Goal: Transaction & Acquisition: Purchase product/service

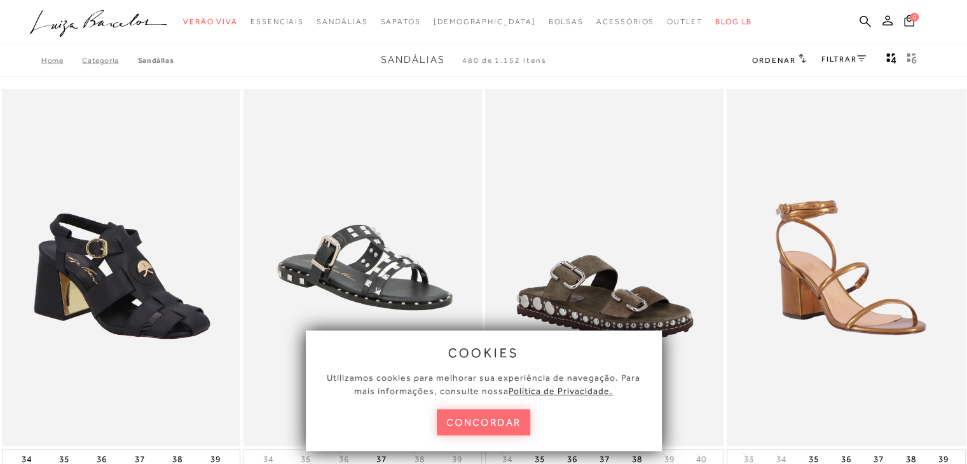
click at [485, 421] on button "concordar" at bounding box center [484, 423] width 94 height 26
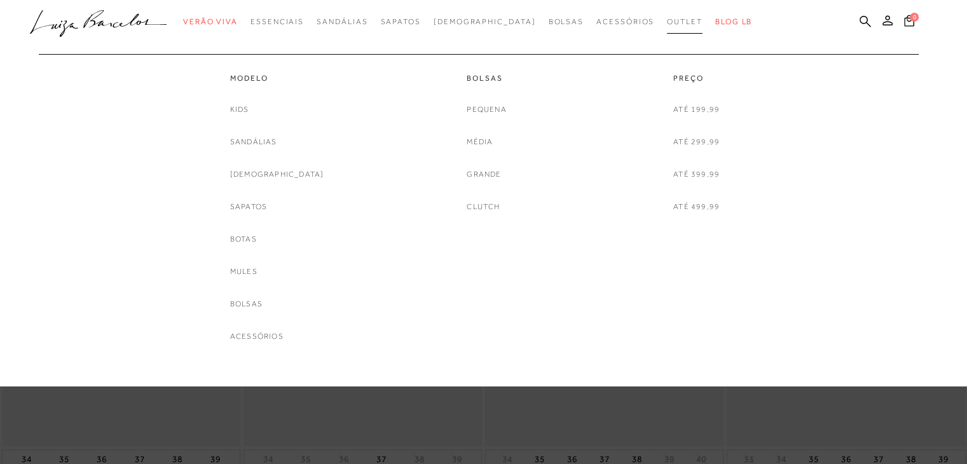
click at [667, 17] on span "Outlet" at bounding box center [685, 21] width 36 height 9
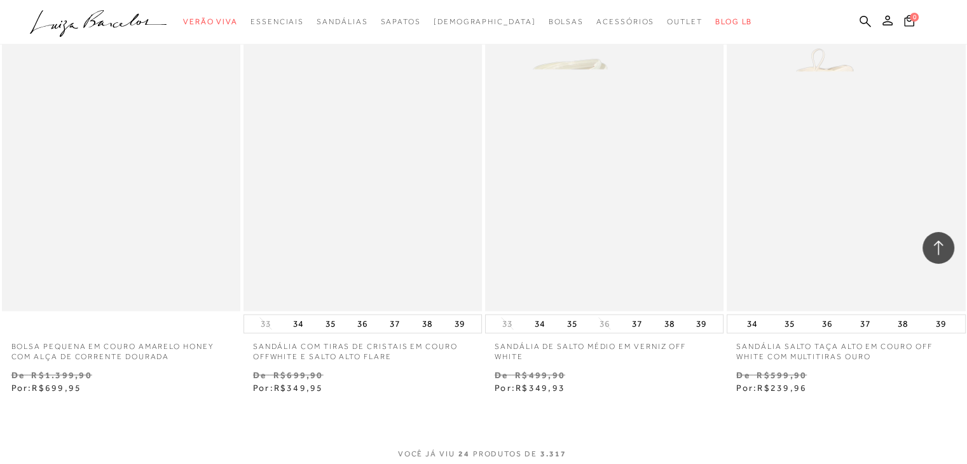
scroll to position [2417, 0]
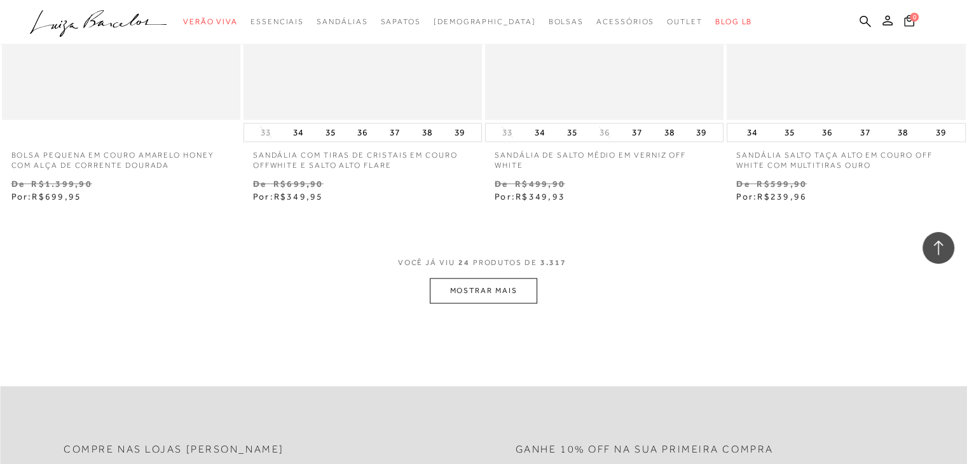
scroll to position [2607, 0]
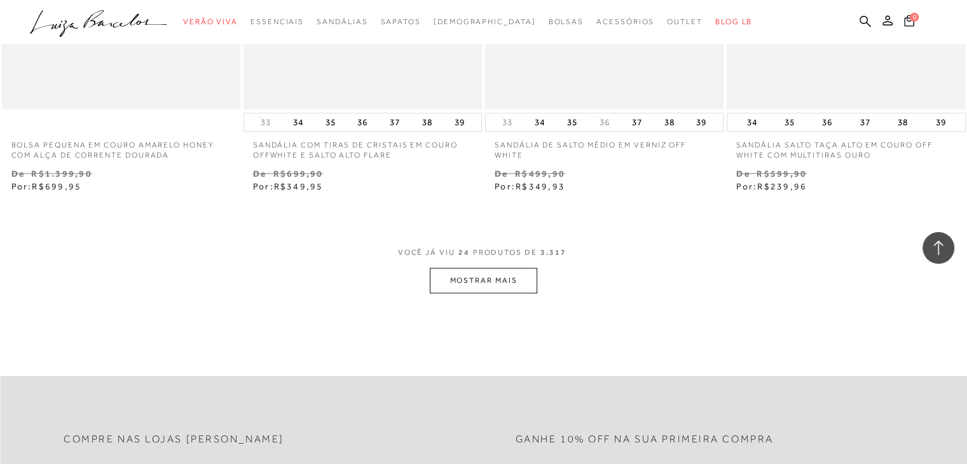
click at [511, 276] on button "MOSTRAR MAIS" at bounding box center [483, 280] width 107 height 25
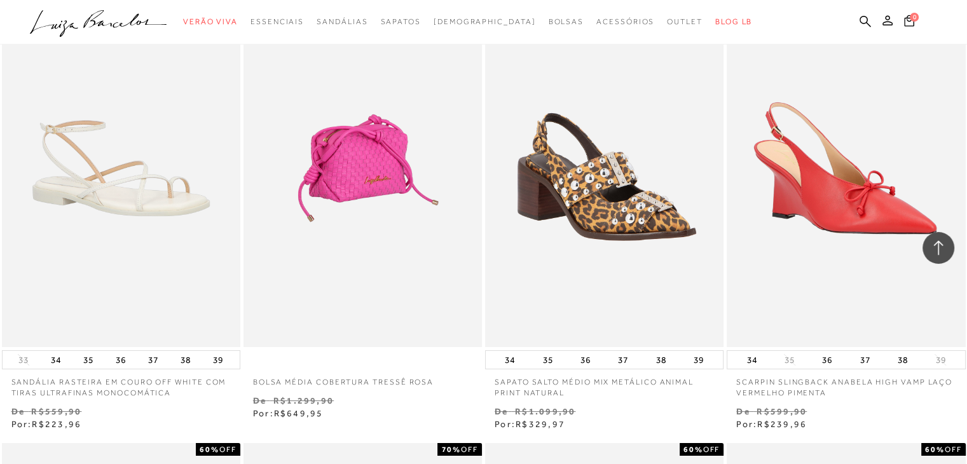
scroll to position [4642, 0]
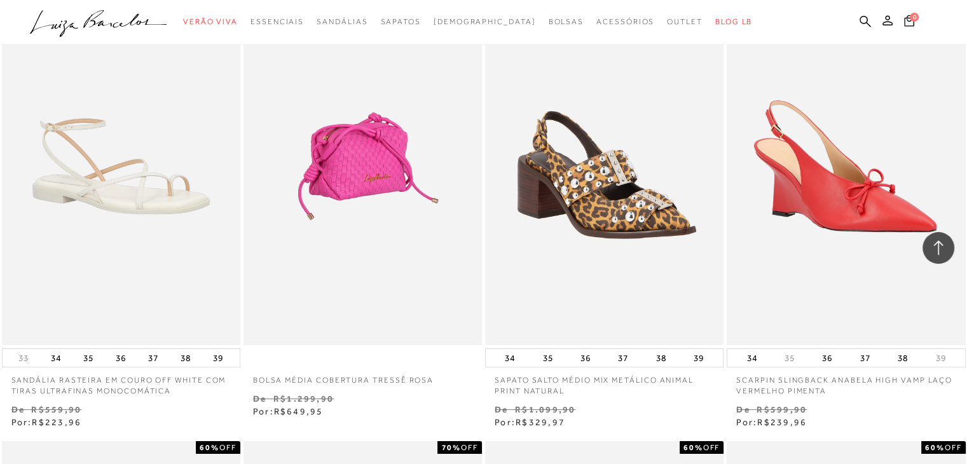
click at [385, 207] on img at bounding box center [363, 166] width 237 height 358
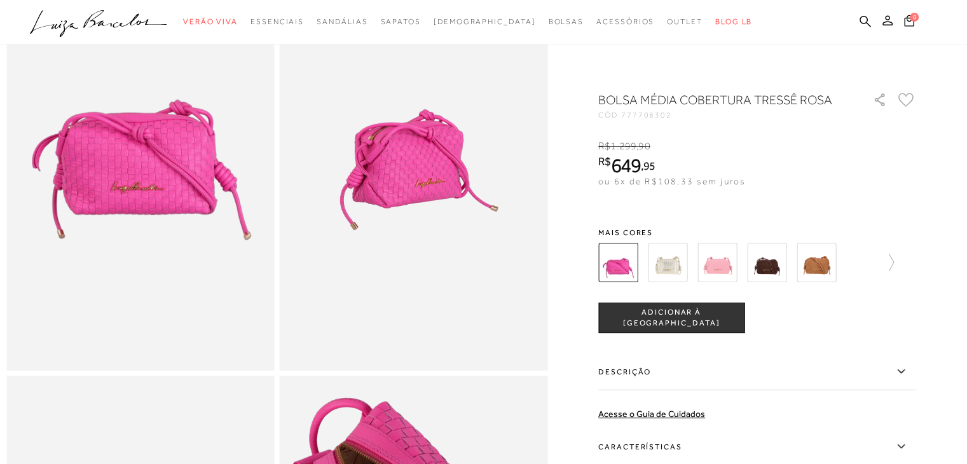
scroll to position [64, 0]
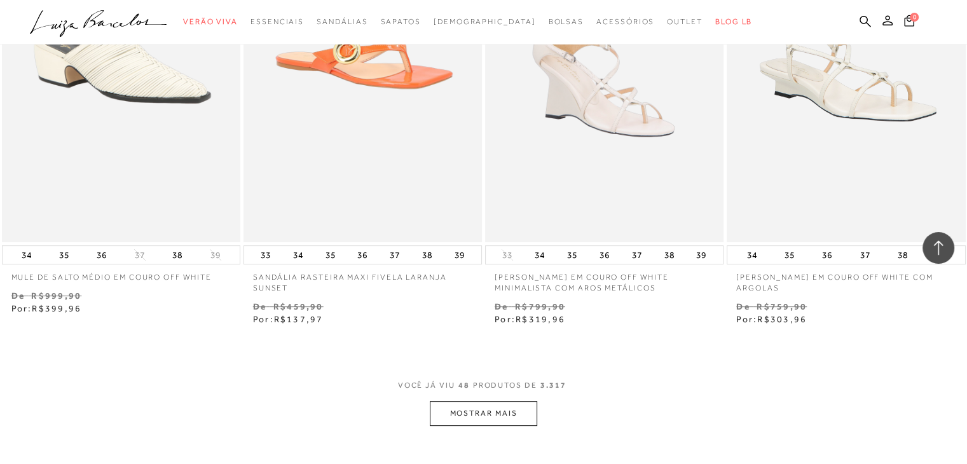
scroll to position [5278, 0]
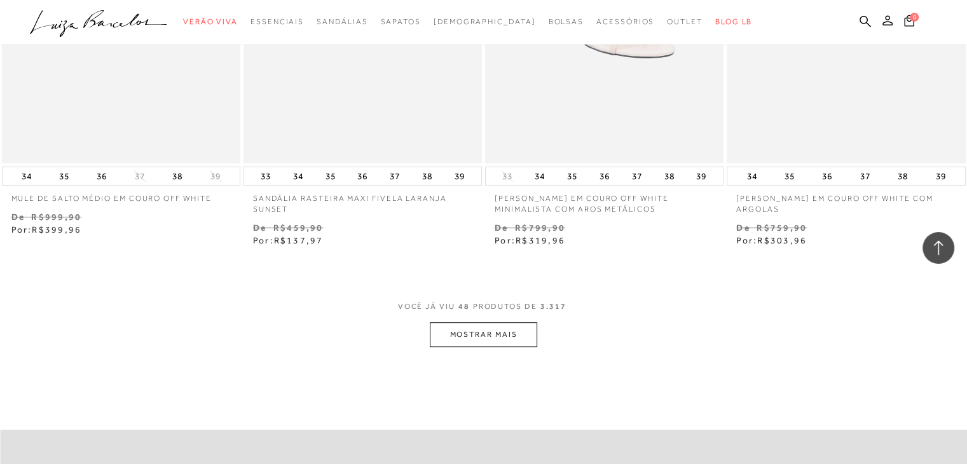
click at [499, 343] on button "MOSTRAR MAIS" at bounding box center [483, 334] width 107 height 25
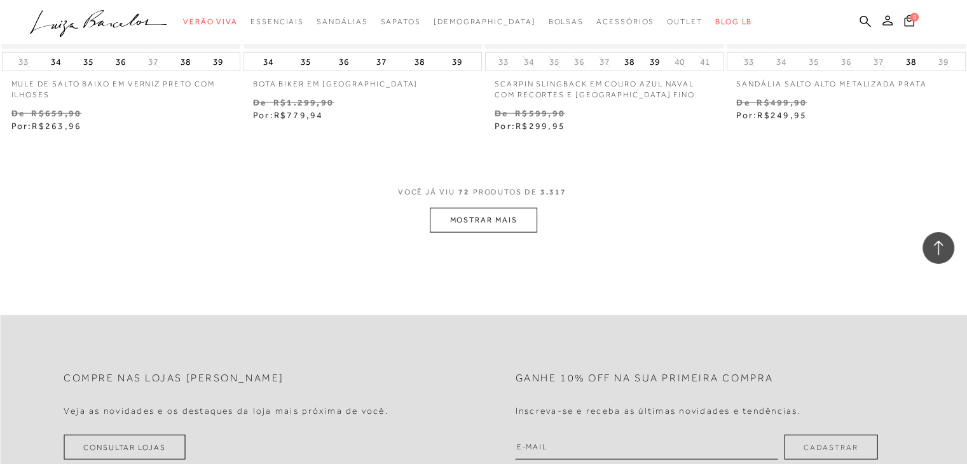
scroll to position [8140, 0]
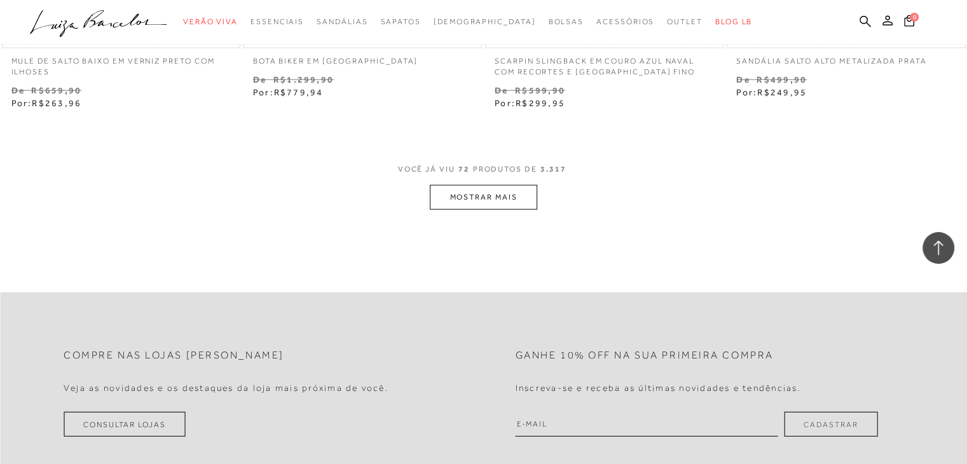
click at [499, 201] on button "MOSTRAR MAIS" at bounding box center [483, 197] width 107 height 25
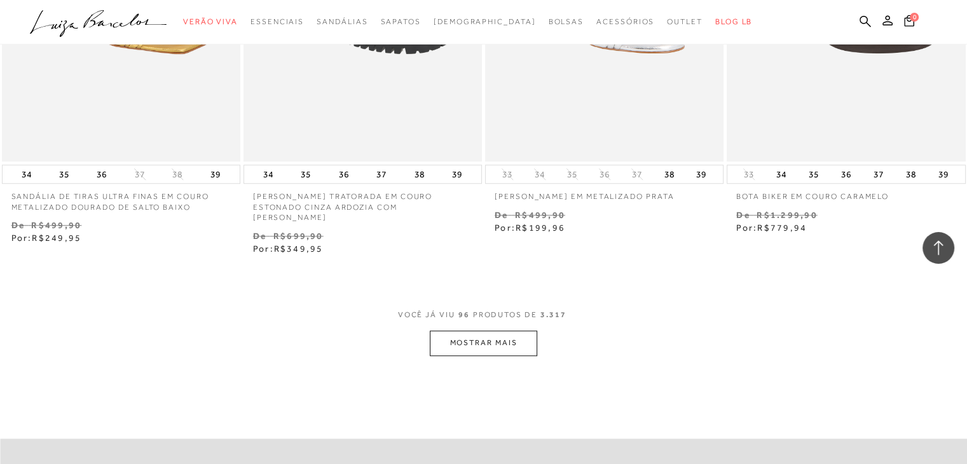
scroll to position [10874, 0]
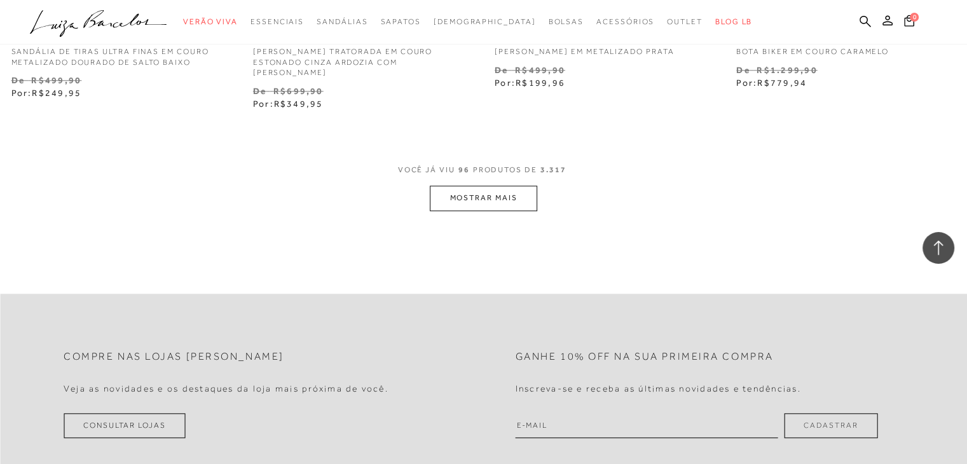
click at [501, 190] on button "MOSTRAR MAIS" at bounding box center [483, 198] width 107 height 25
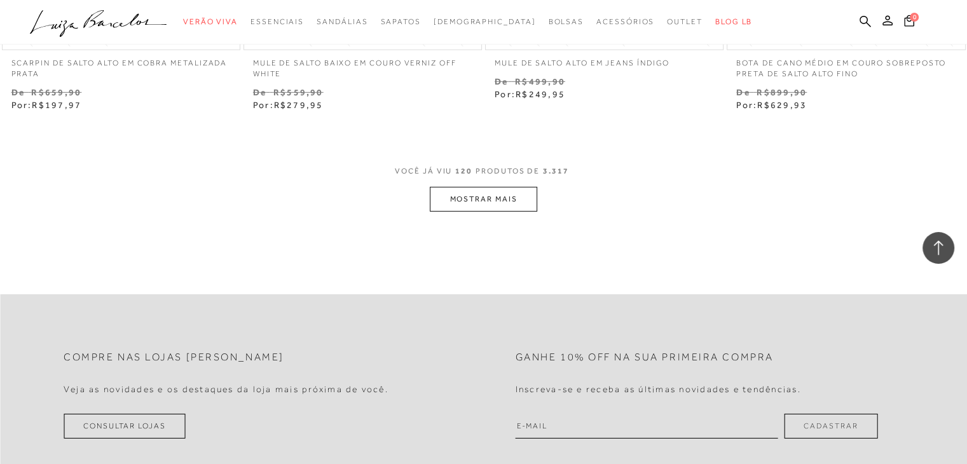
scroll to position [13609, 0]
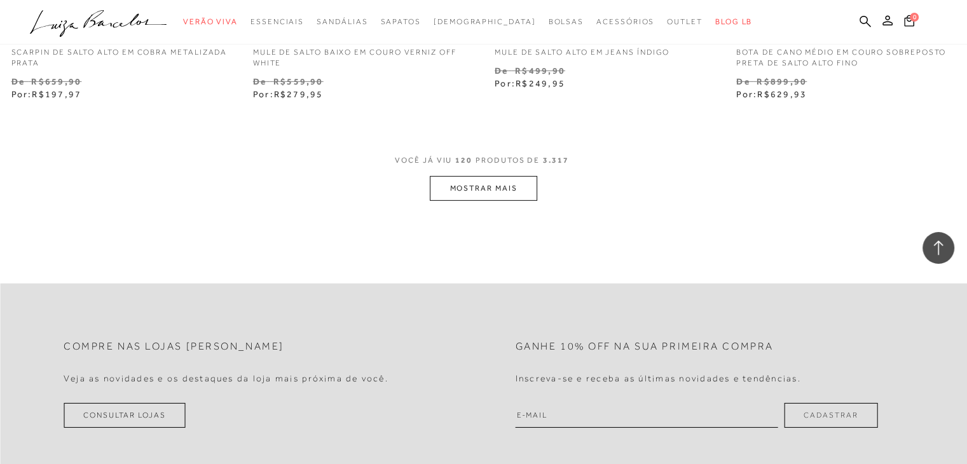
click at [504, 181] on button "MOSTRAR MAIS" at bounding box center [483, 188] width 107 height 25
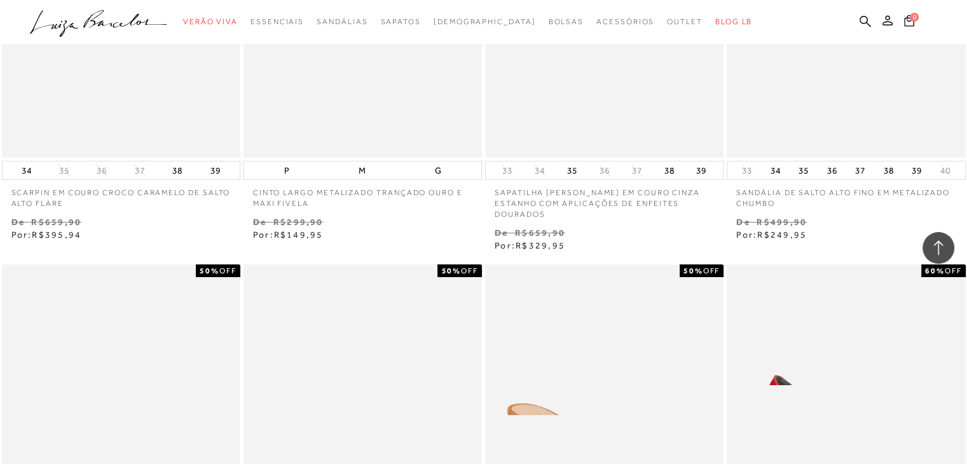
scroll to position [14944, 0]
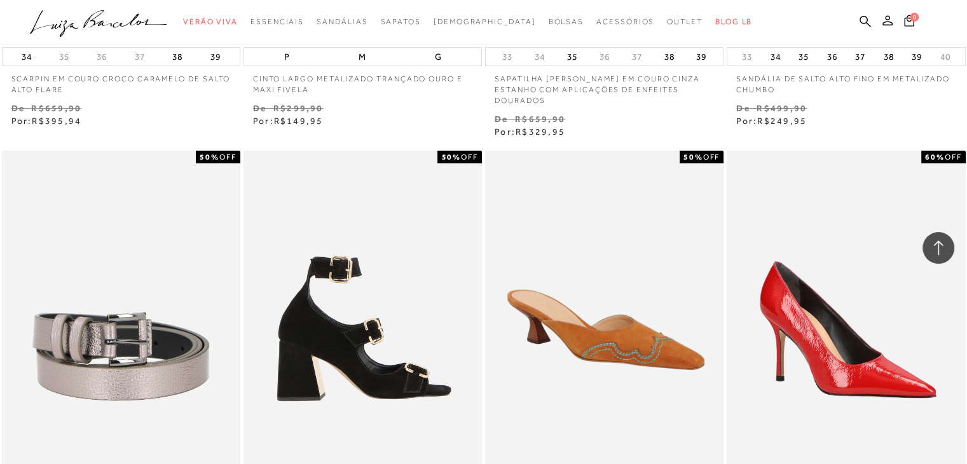
click at [349, 284] on img at bounding box center [363, 330] width 237 height 358
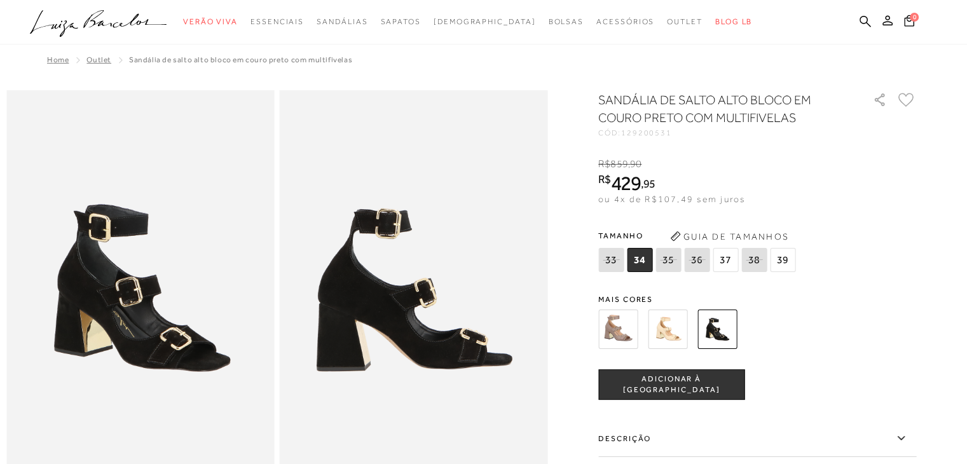
click at [617, 335] on img at bounding box center [617, 329] width 39 height 39
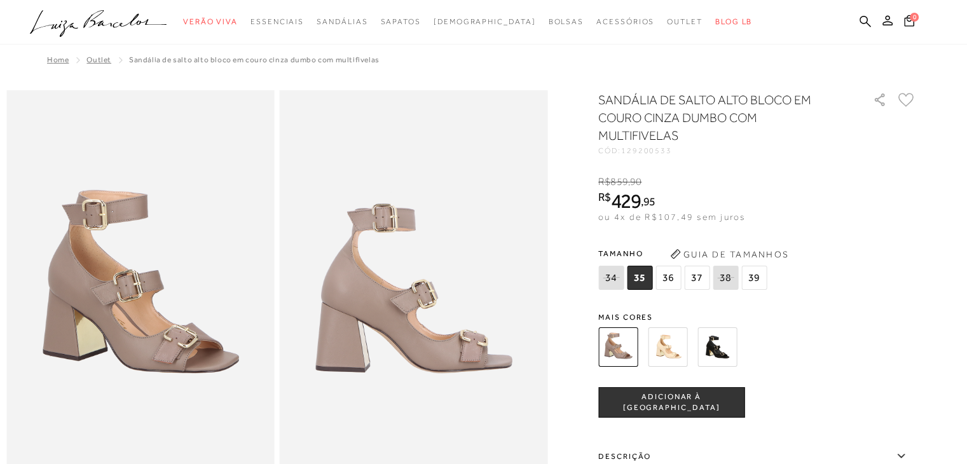
click at [725, 351] on img at bounding box center [717, 347] width 39 height 39
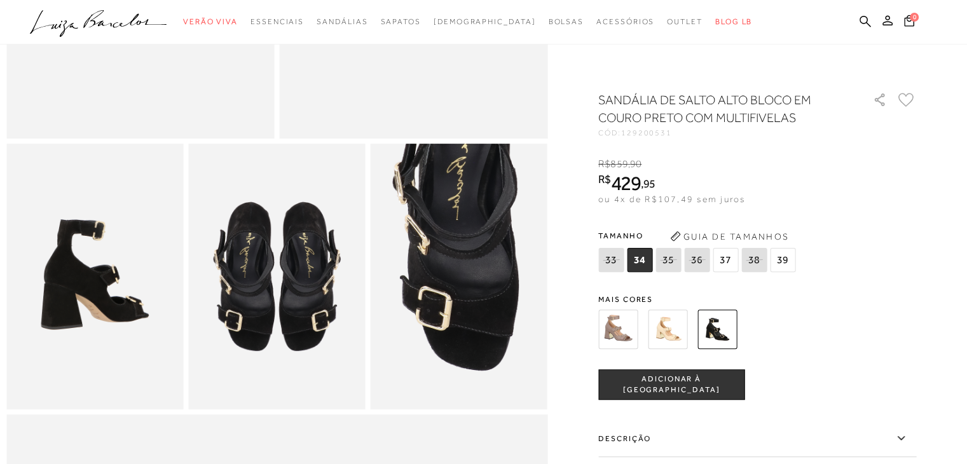
scroll to position [382, 0]
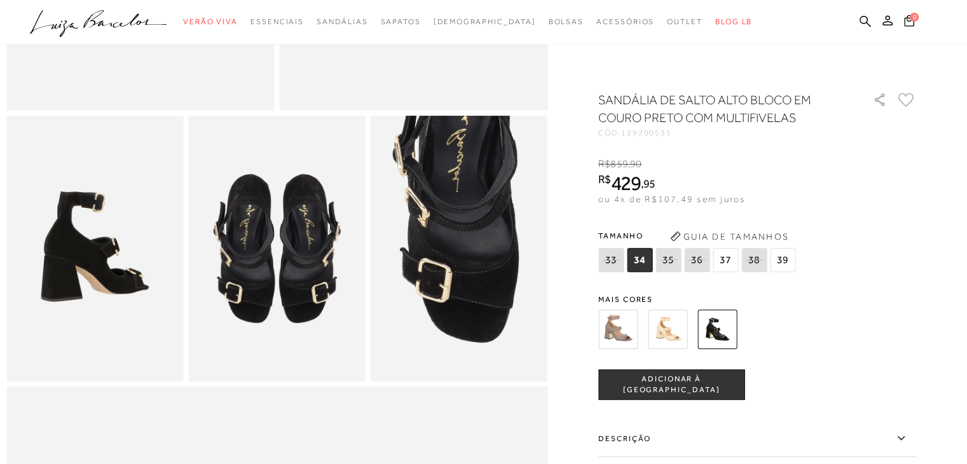
click at [74, 238] on img at bounding box center [94, 248] width 177 height 265
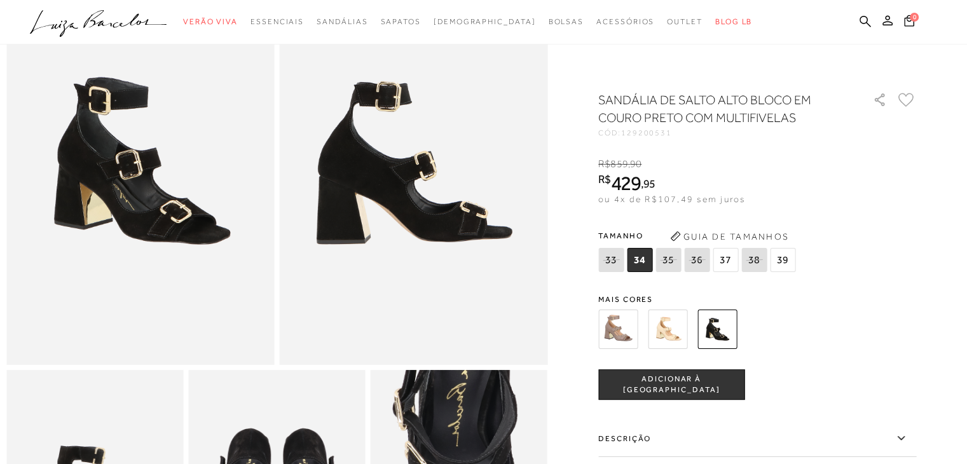
click at [665, 326] on img at bounding box center [667, 329] width 39 height 39
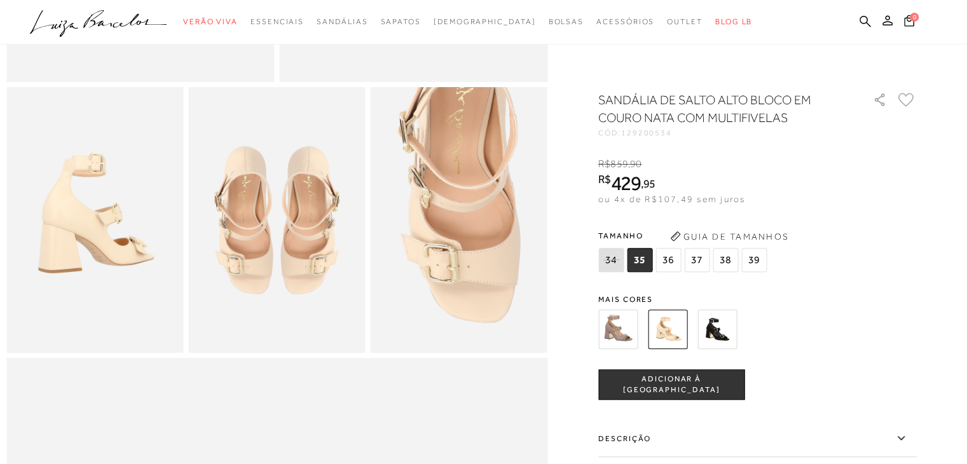
scroll to position [191, 0]
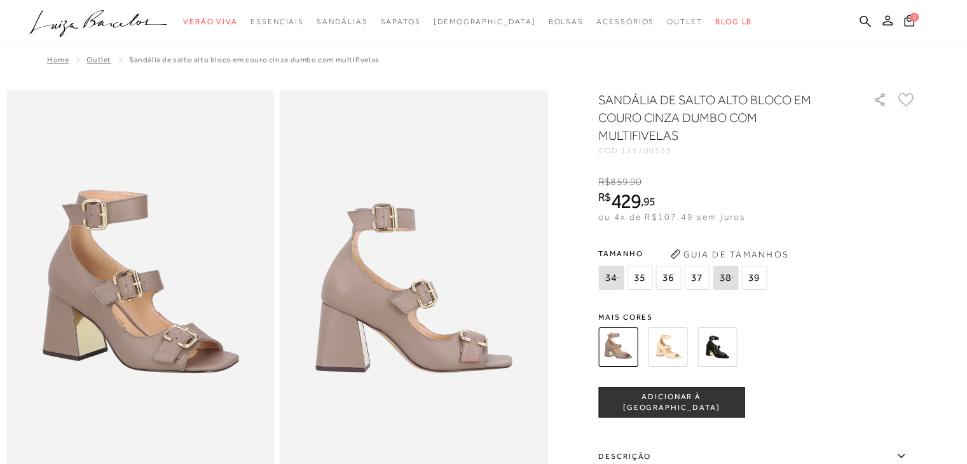
scroll to position [254, 0]
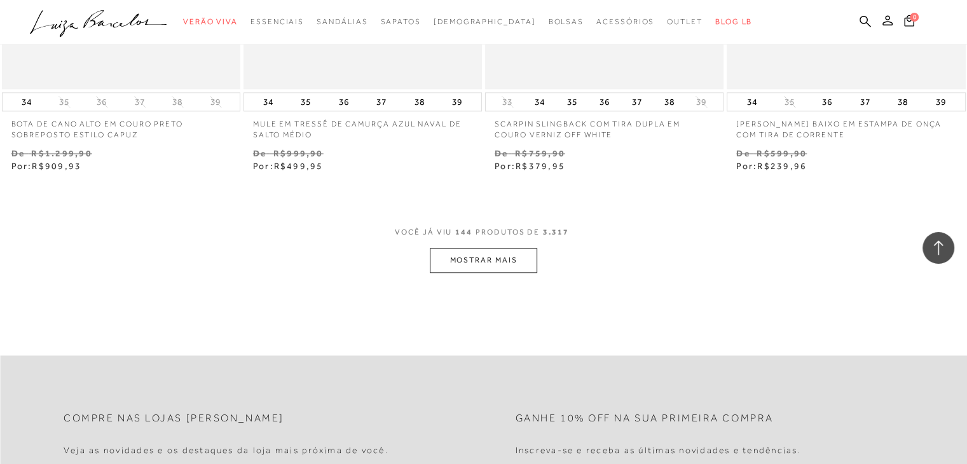
scroll to position [16280, 0]
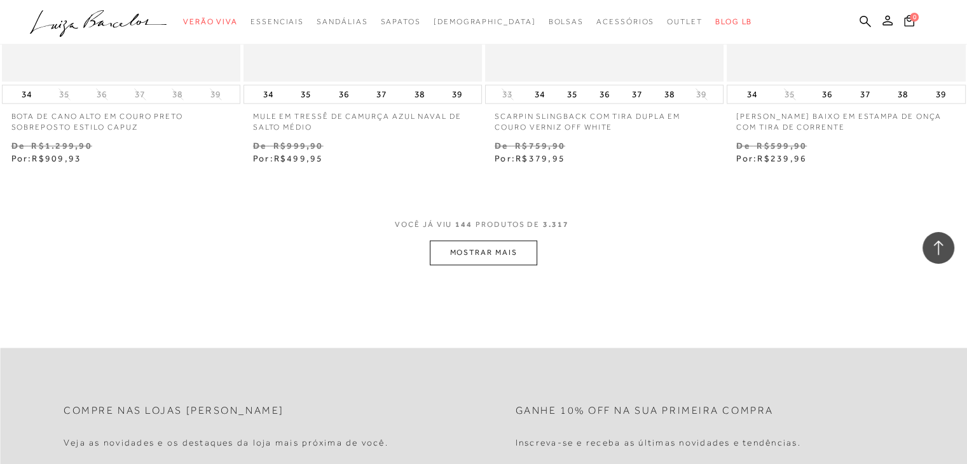
click at [516, 240] on button "MOSTRAR MAIS" at bounding box center [483, 252] width 107 height 25
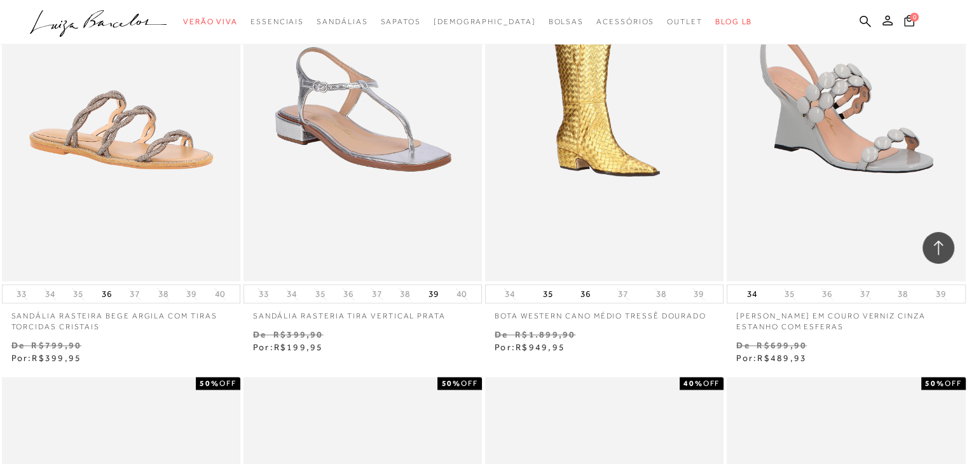
scroll to position [16534, 0]
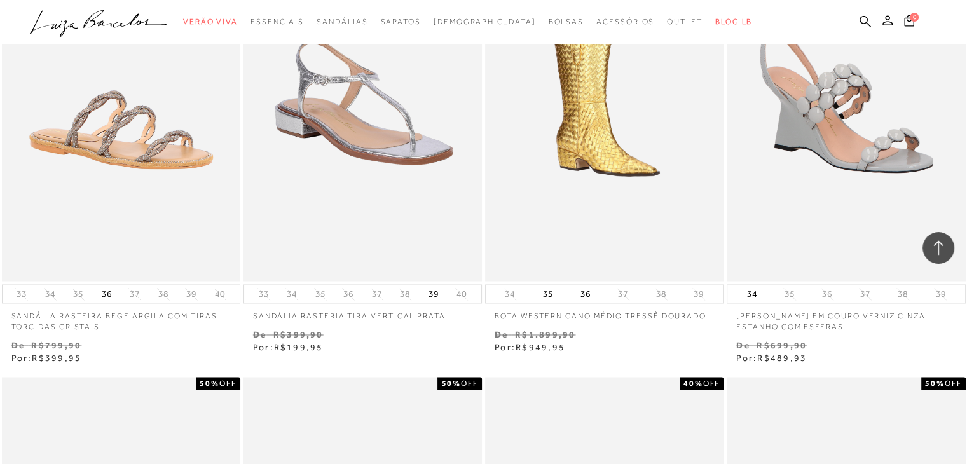
click at [410, 191] on img at bounding box center [363, 102] width 237 height 358
